Goal: Task Accomplishment & Management: Understand process/instructions

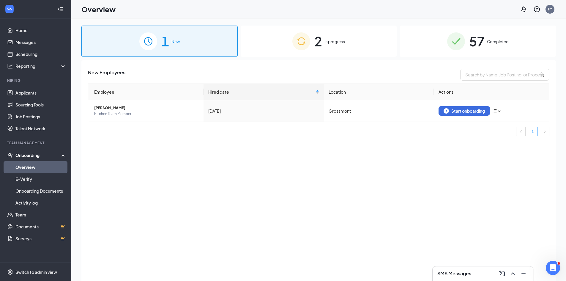
click at [334, 43] on span "In progress" at bounding box center [335, 42] width 21 height 6
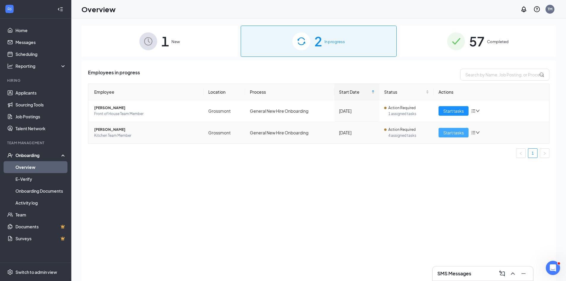
click at [457, 133] on span "Start tasks" at bounding box center [453, 132] width 21 height 7
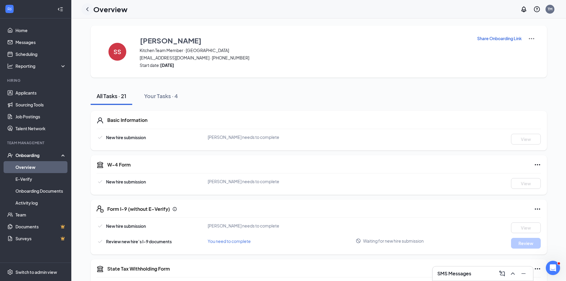
click at [86, 9] on icon "ChevronLeft" at bounding box center [87, 9] width 2 height 4
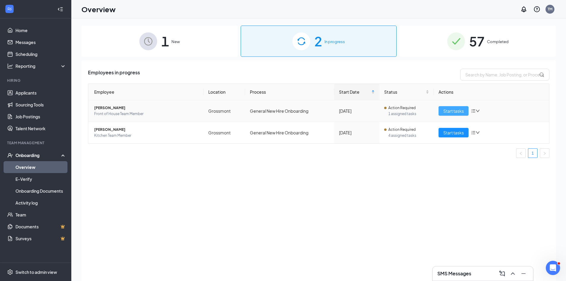
click at [453, 109] on span "Start tasks" at bounding box center [453, 111] width 21 height 7
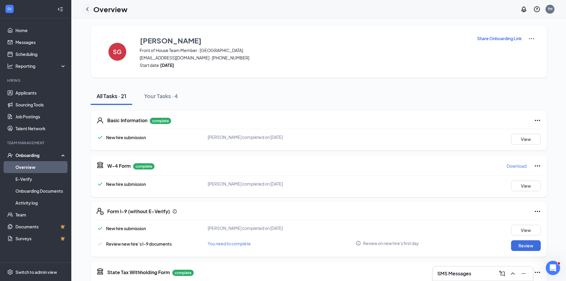
click at [87, 9] on icon "ChevronLeft" at bounding box center [87, 9] width 2 height 4
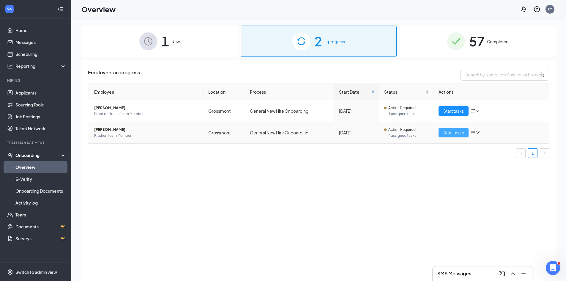
click at [445, 133] on span "Start tasks" at bounding box center [453, 132] width 21 height 7
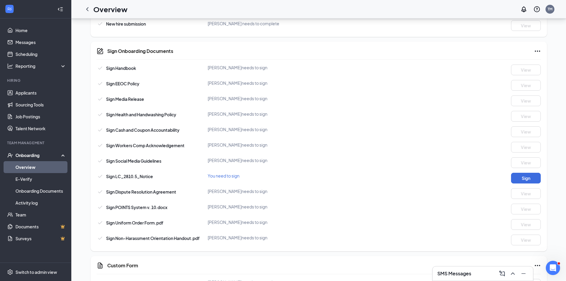
scroll to position [268, 0]
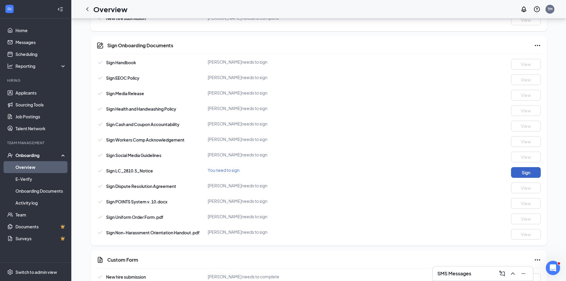
click at [525, 171] on button "Sign" at bounding box center [526, 172] width 30 height 11
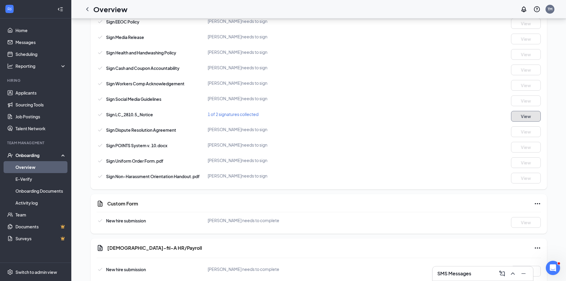
scroll to position [374, 0]
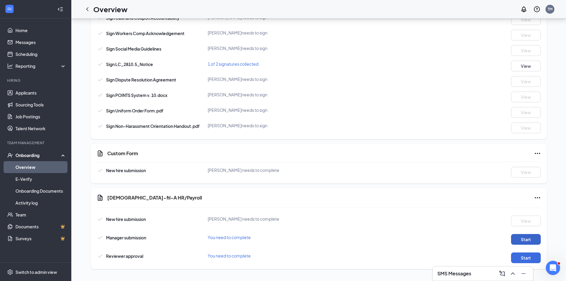
click at [528, 240] on button "Start" at bounding box center [526, 239] width 30 height 11
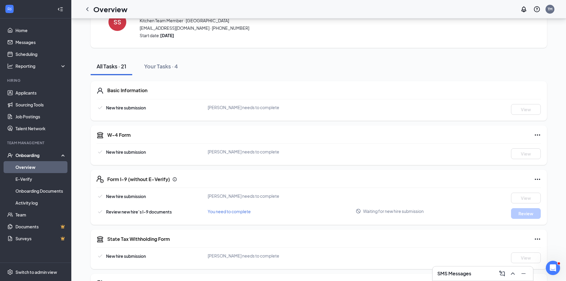
scroll to position [0, 0]
